Goal: Use online tool/utility: Utilize a website feature to perform a specific function

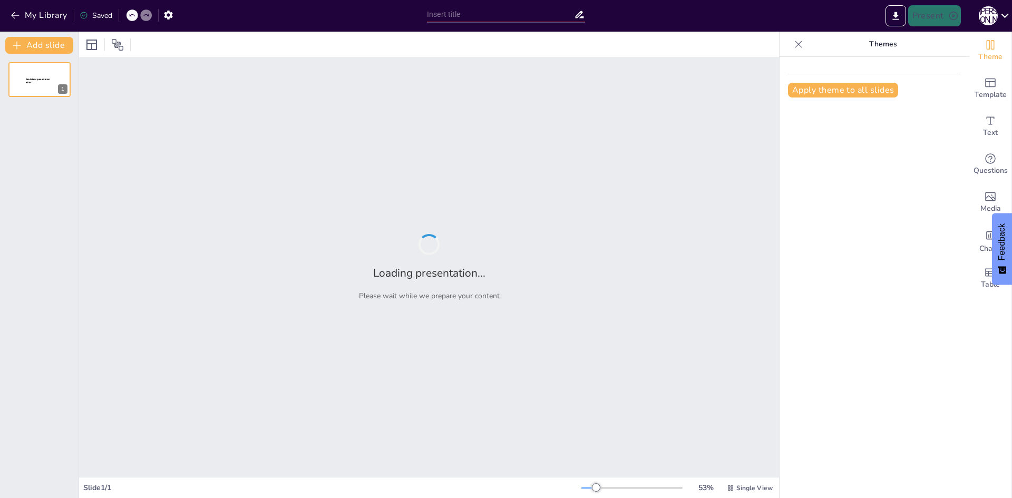
type input "Основи структурованих даних: Вступ до обробки та їх значення в ІТ"
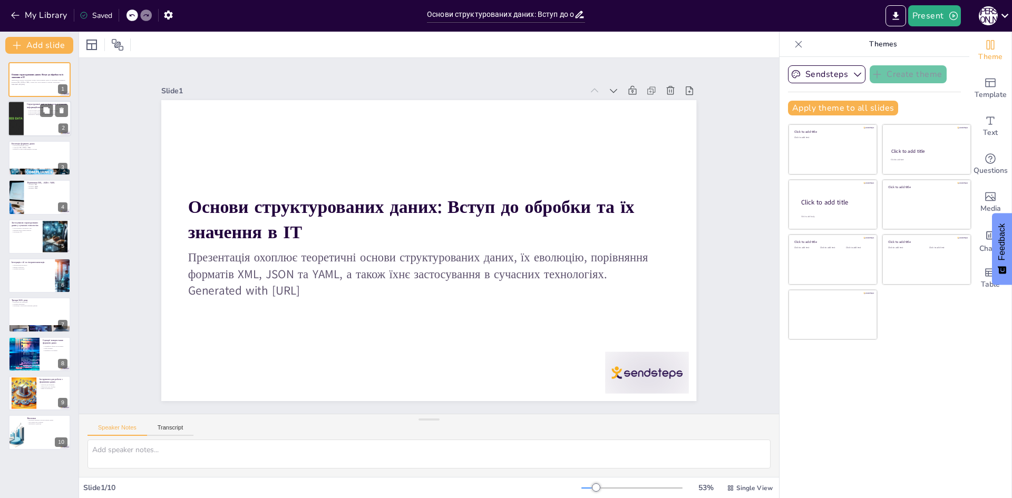
click at [34, 109] on div "Структуровані дані та їхня роль у сучасних інформаційних системах" at bounding box center [47, 106] width 41 height 7
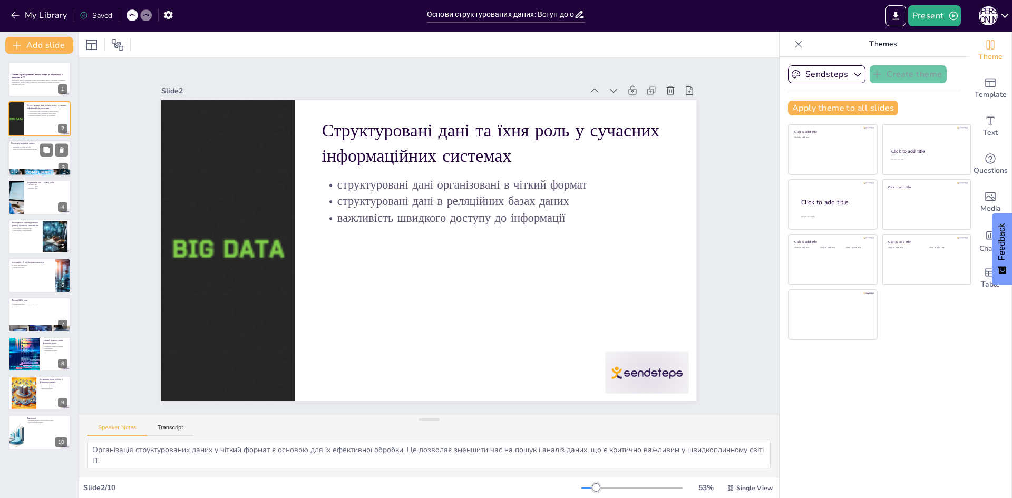
click at [27, 156] on div at bounding box center [39, 158] width 63 height 36
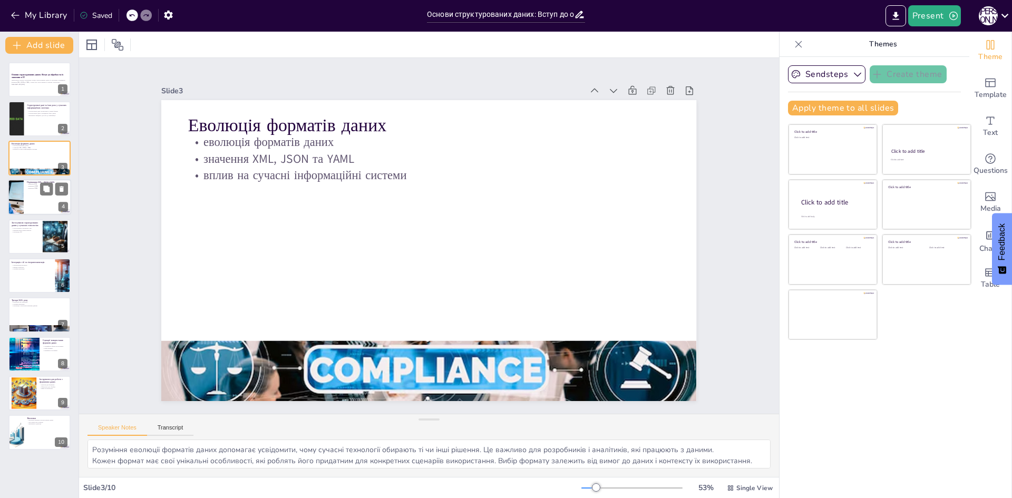
click at [29, 203] on div at bounding box center [39, 197] width 63 height 36
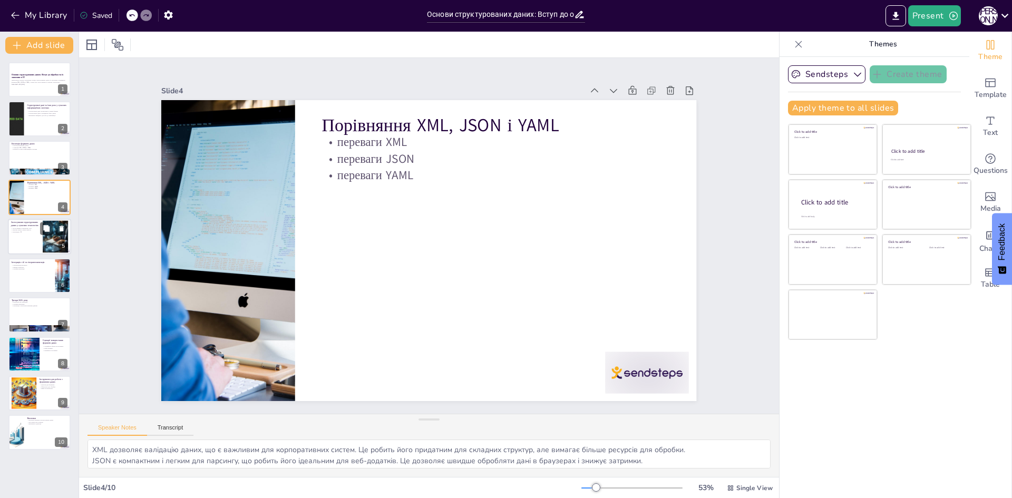
click at [29, 235] on div at bounding box center [39, 237] width 63 height 36
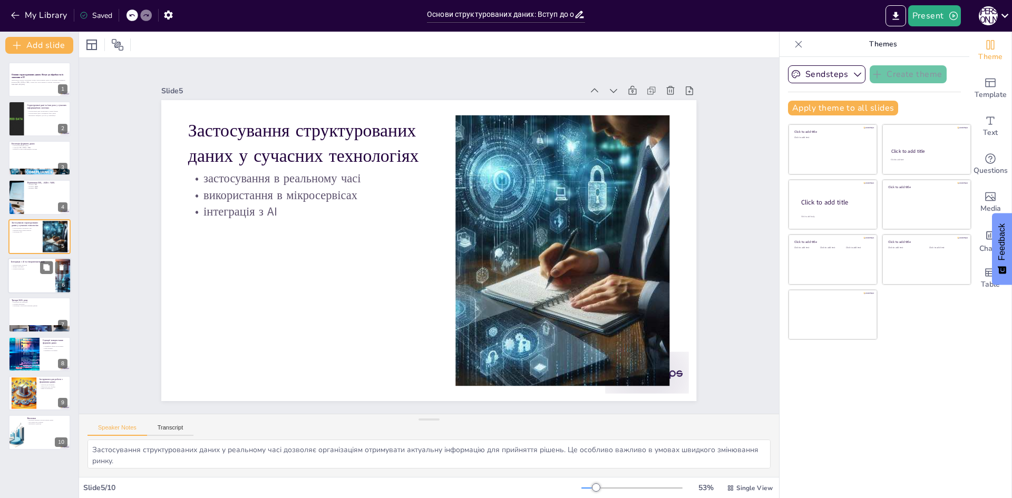
click at [31, 274] on div at bounding box center [39, 276] width 63 height 36
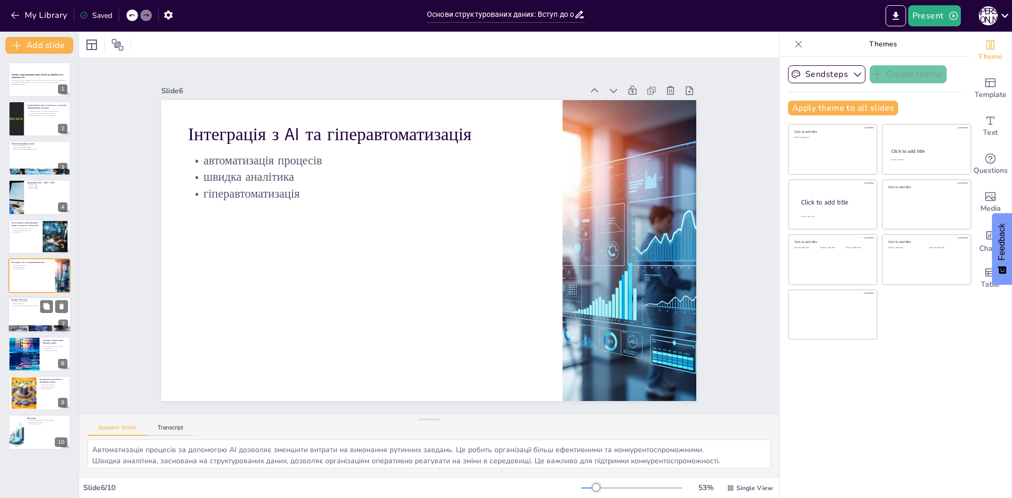
click at [16, 317] on div at bounding box center [39, 315] width 63 height 36
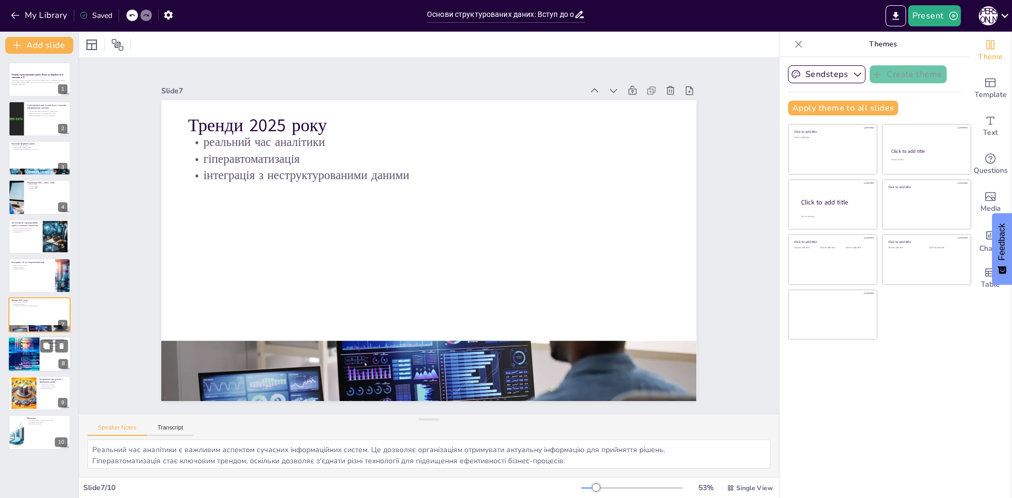
click at [15, 346] on div at bounding box center [23, 354] width 54 height 36
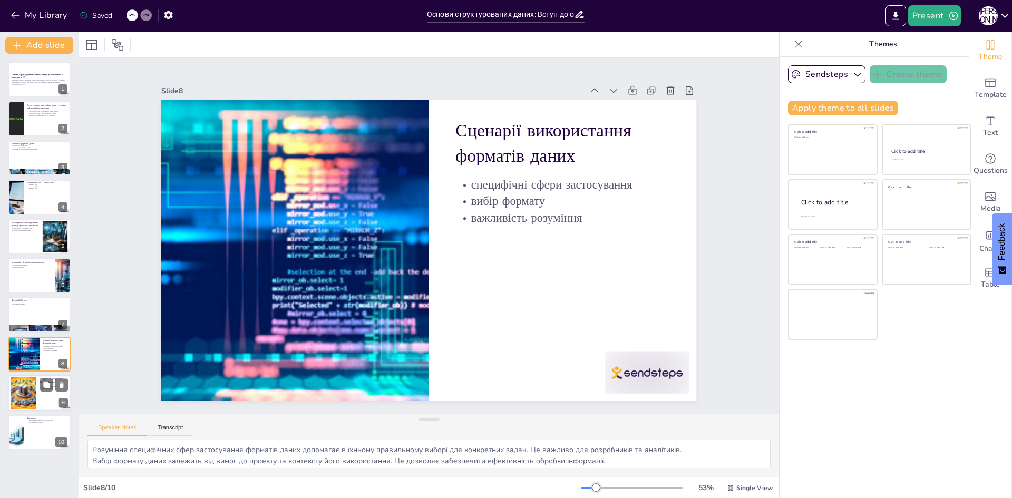
click at [31, 394] on div at bounding box center [24, 393] width 56 height 32
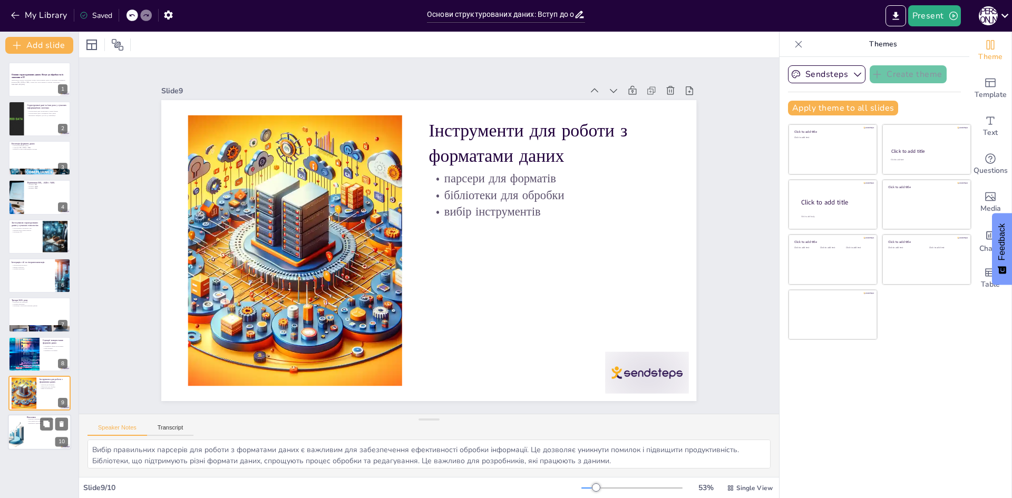
click at [28, 434] on div at bounding box center [39, 433] width 63 height 36
type textarea "Структуровані дані мають ключове значення для ефективної роботи в ІТ. Вони забе…"
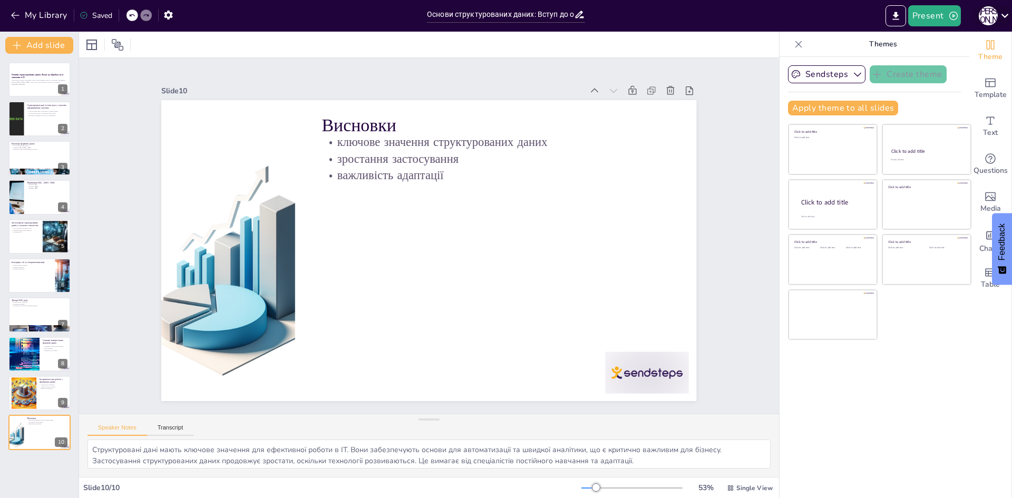
click at [992, 19] on div "Ю [PERSON_NAME]" at bounding box center [987, 15] width 19 height 19
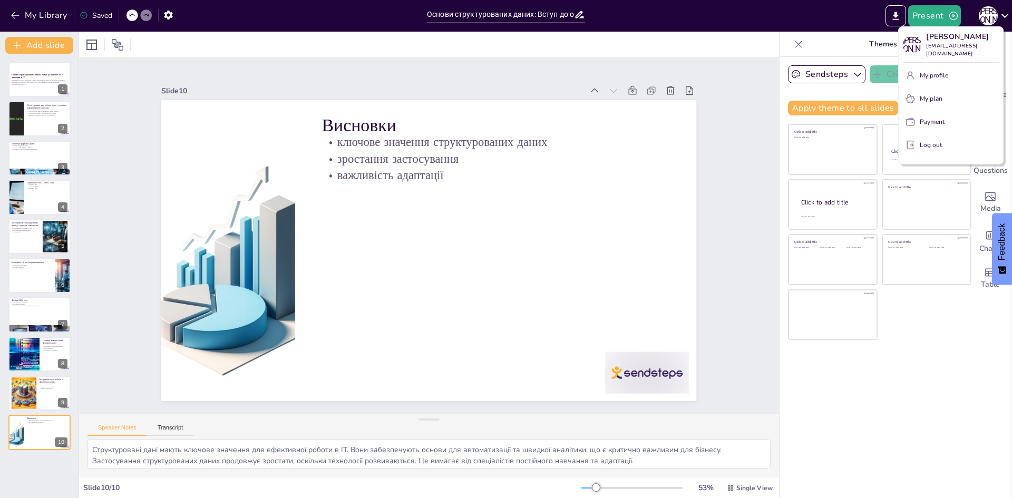
click at [992, 19] on div at bounding box center [506, 249] width 1012 height 498
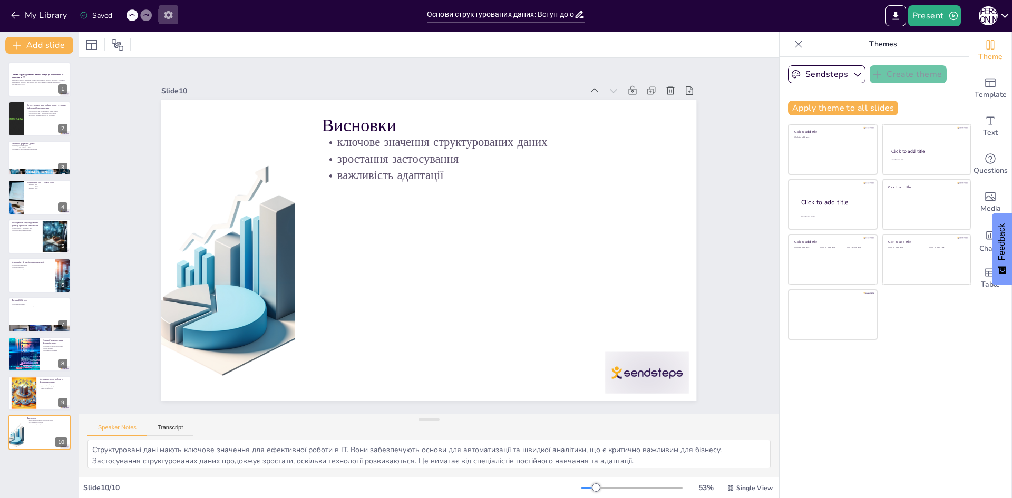
click at [172, 12] on icon "button" at bounding box center [168, 14] width 11 height 11
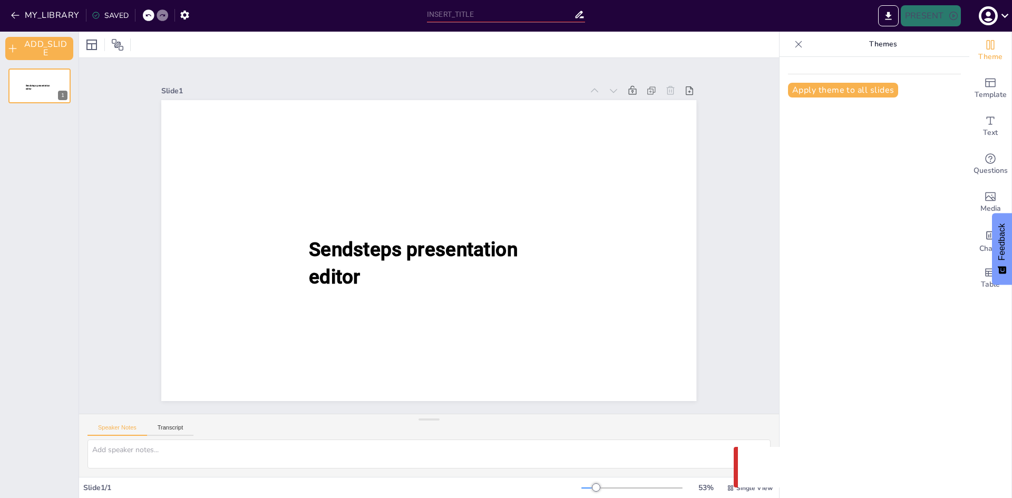
type input "Основи структурованих даних: Вступ до обробки та їх значення в ІТ"
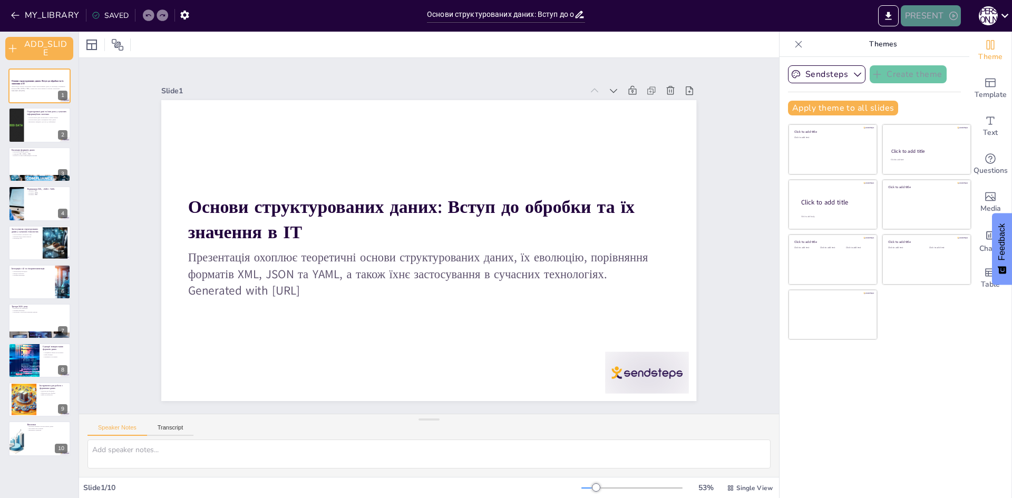
click at [959, 17] on button "PRESENT" at bounding box center [930, 15] width 60 height 21
click at [884, 9] on div at bounding box center [506, 249] width 1012 height 498
click at [886, 17] on icon "EXPORT_TO_POWERPOINT" at bounding box center [887, 16] width 11 height 11
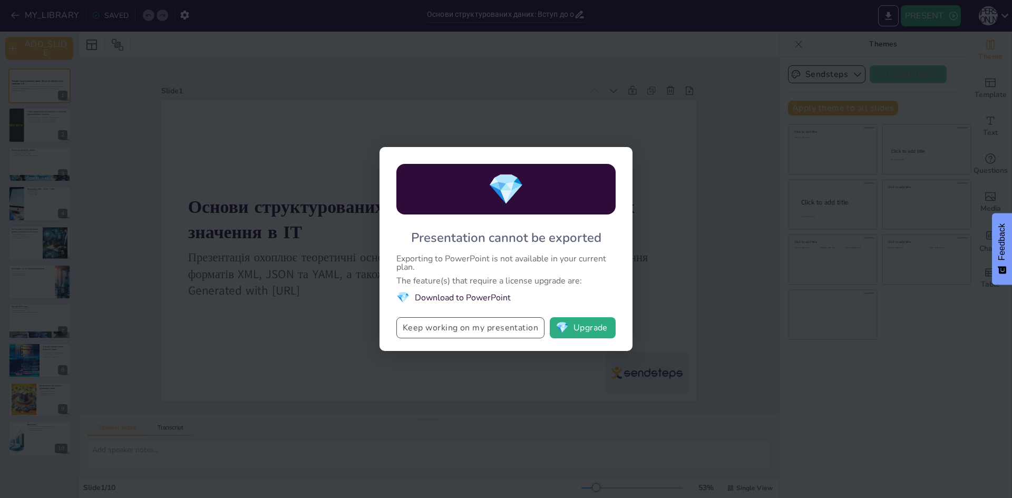
click at [500, 322] on button "Keep working on my presentation" at bounding box center [470, 327] width 148 height 21
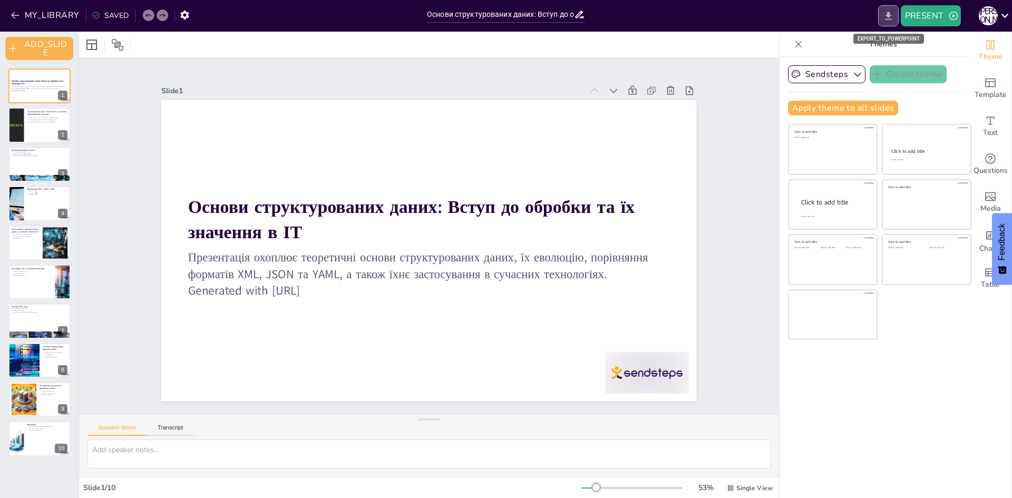
click at [887, 19] on icon "EXPORT_TO_POWERPOINT" at bounding box center [888, 16] width 6 height 8
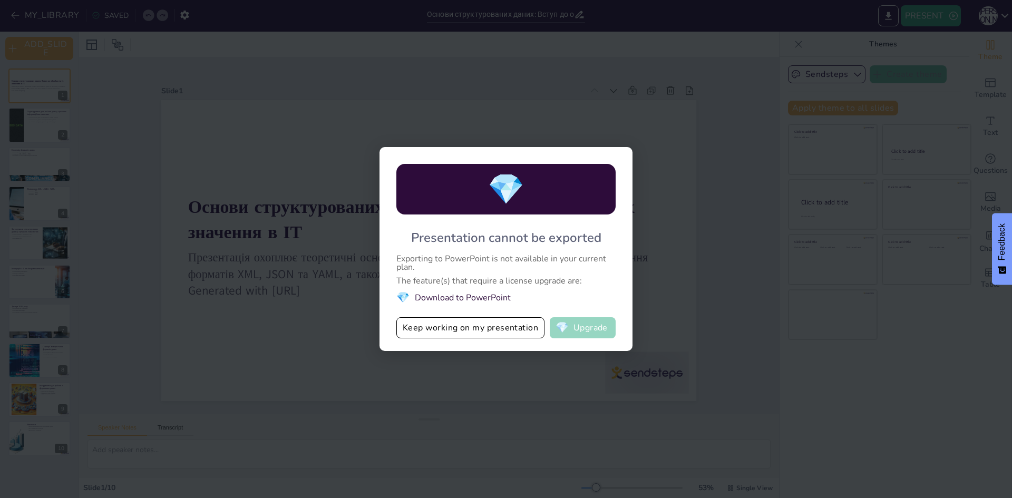
click at [577, 328] on button "💎 Upgrade" at bounding box center [582, 327] width 66 height 21
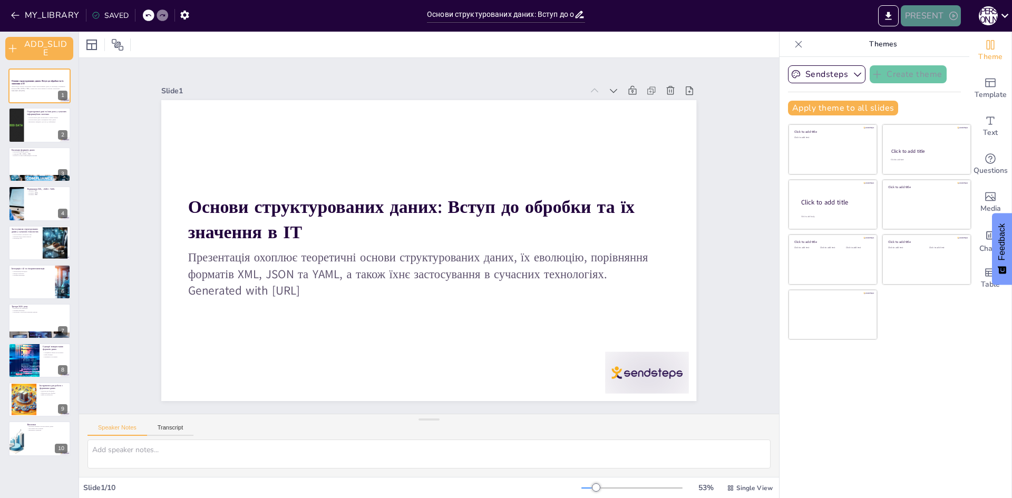
click at [915, 17] on button "PRESENT" at bounding box center [930, 15] width 60 height 21
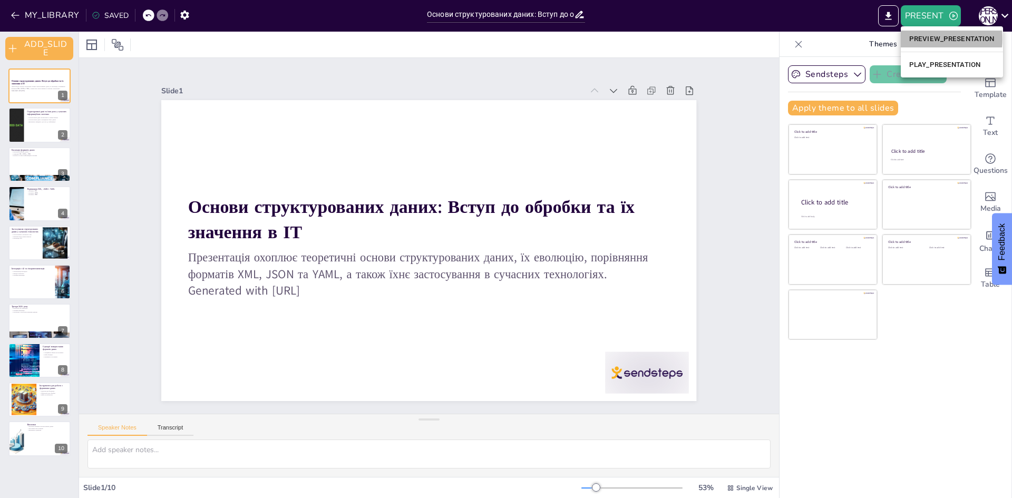
click at [925, 39] on li "PREVIEW_PRESENTATION" at bounding box center [951, 39] width 102 height 17
